Goal: Transaction & Acquisition: Purchase product/service

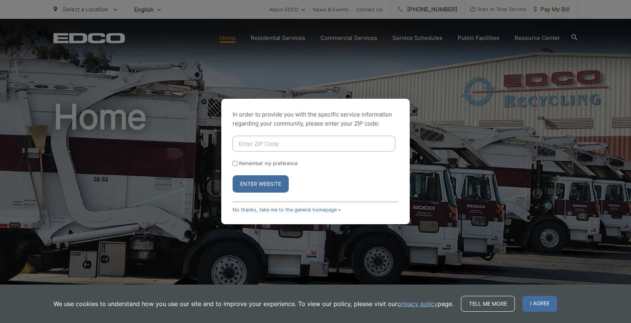
click at [274, 145] on input "Enter ZIP Code" at bounding box center [314, 144] width 163 height 16
type input "91942"
click at [270, 162] on label "Remember my preference" at bounding box center [268, 164] width 58 height 6
click at [238, 162] on input "Remember my preference" at bounding box center [235, 163] width 5 height 5
checkbox input "true"
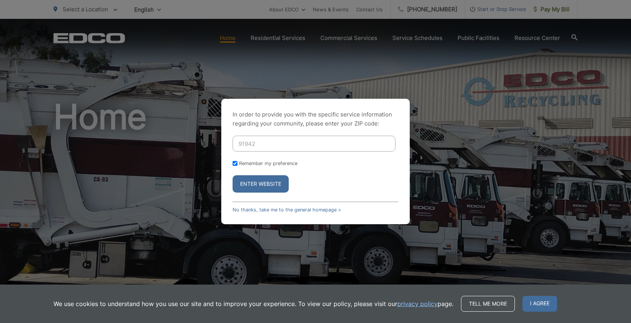
checkbox input "true"
click at [264, 183] on button "Enter Website" at bounding box center [261, 183] width 56 height 17
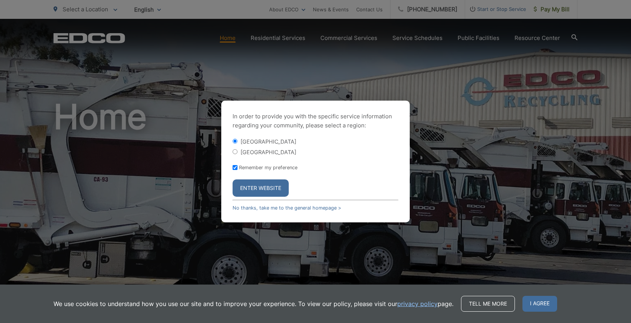
click at [264, 183] on button "Enter Website" at bounding box center [261, 188] width 56 height 17
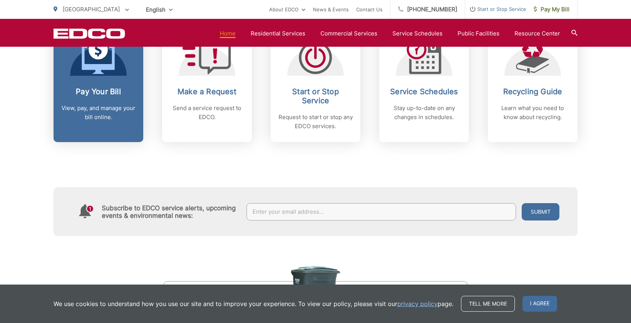
scroll to position [349, 0]
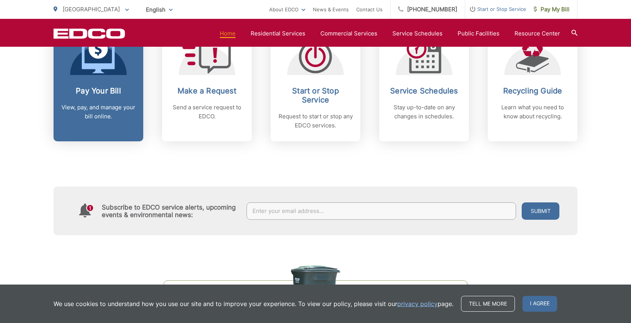
click at [100, 117] on p "View, pay, and manage your bill online." at bounding box center [98, 112] width 75 height 18
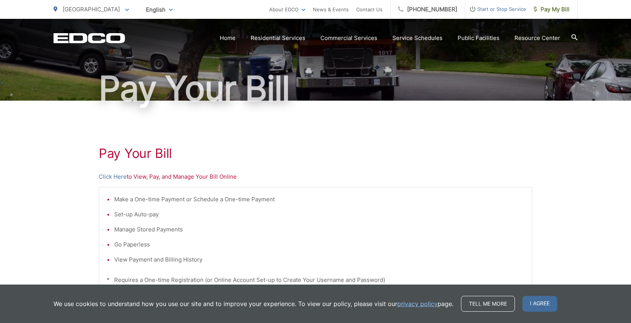
scroll to position [62, 0]
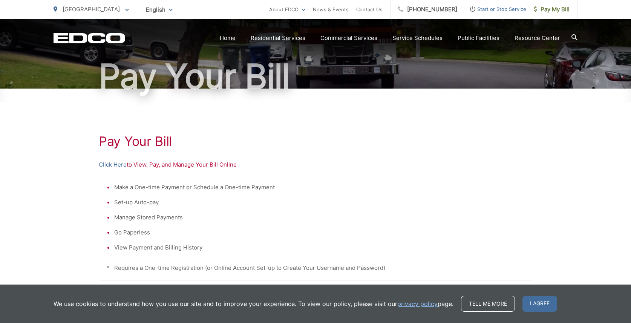
click at [199, 189] on li "Make a One-time Payment or Schedule a One-time Payment" at bounding box center [319, 187] width 410 height 9
click at [119, 163] on link "Click Here" at bounding box center [113, 164] width 28 height 9
